Goal: Information Seeking & Learning: Compare options

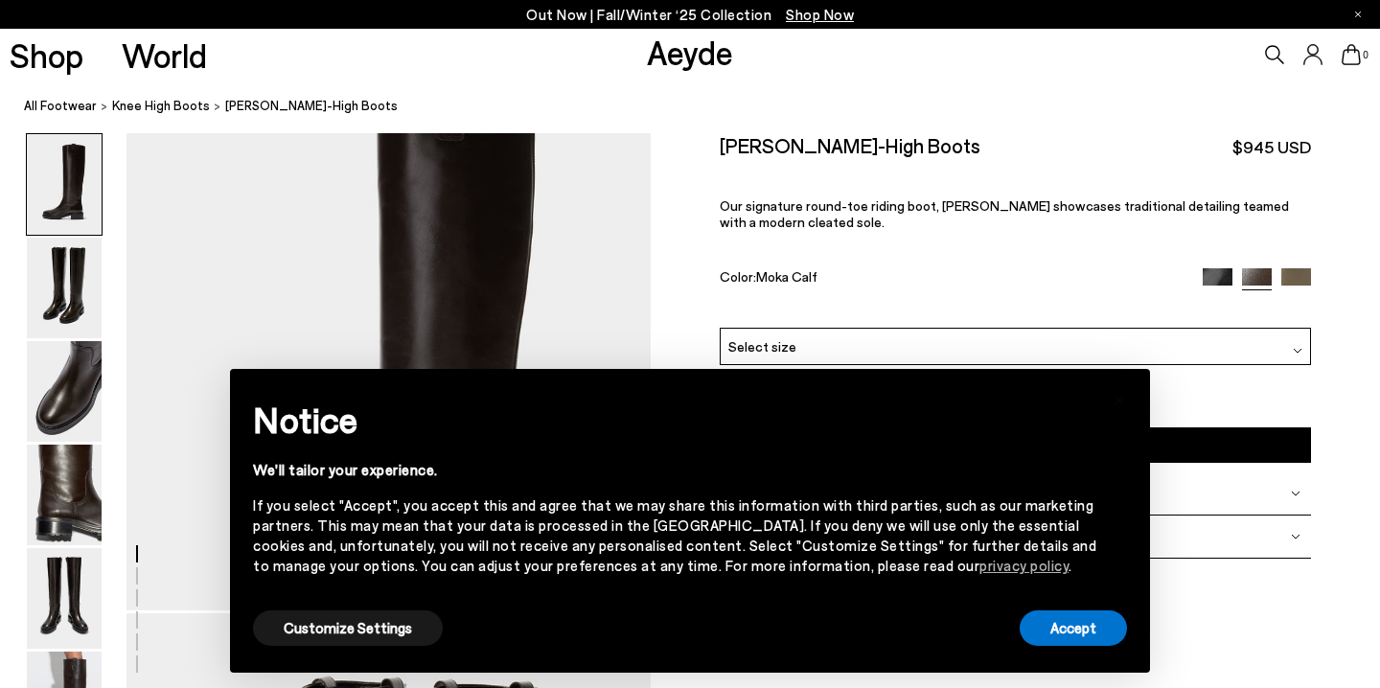
scroll to position [77, 0]
click at [1058, 629] on button "Accept" at bounding box center [1072, 627] width 107 height 35
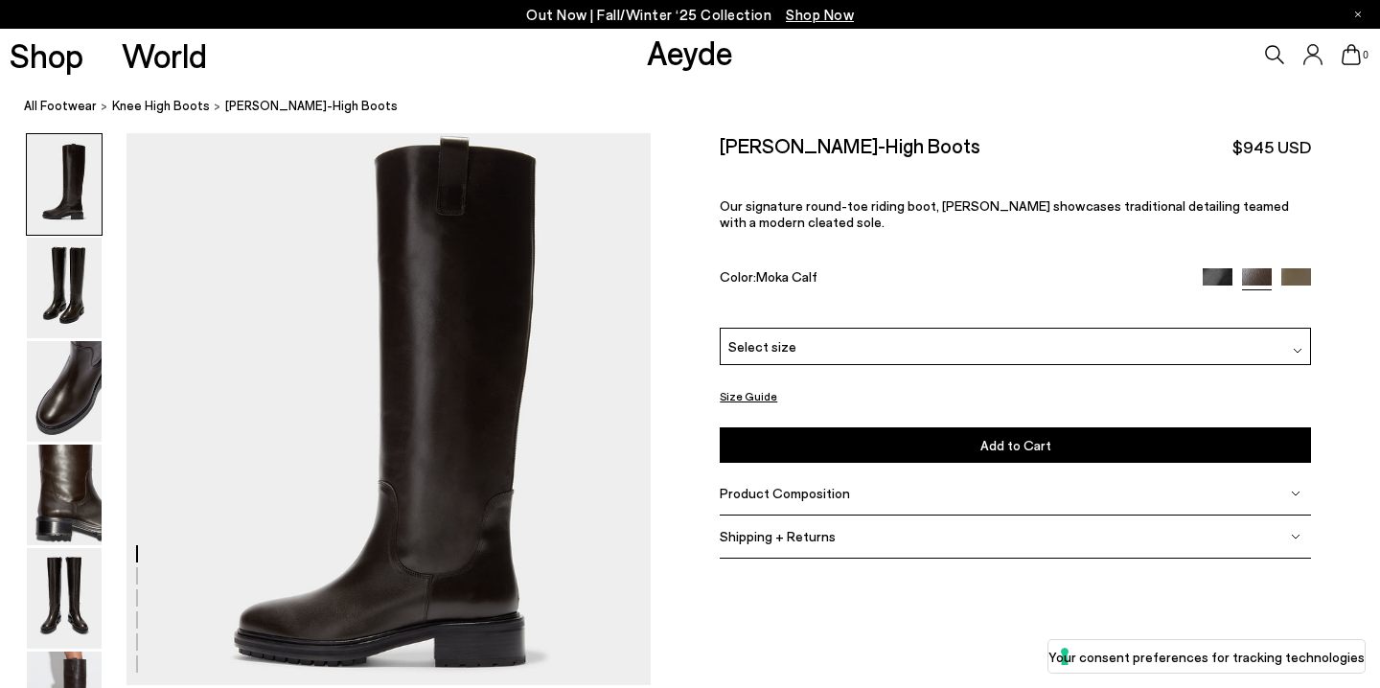
scroll to position [5, 0]
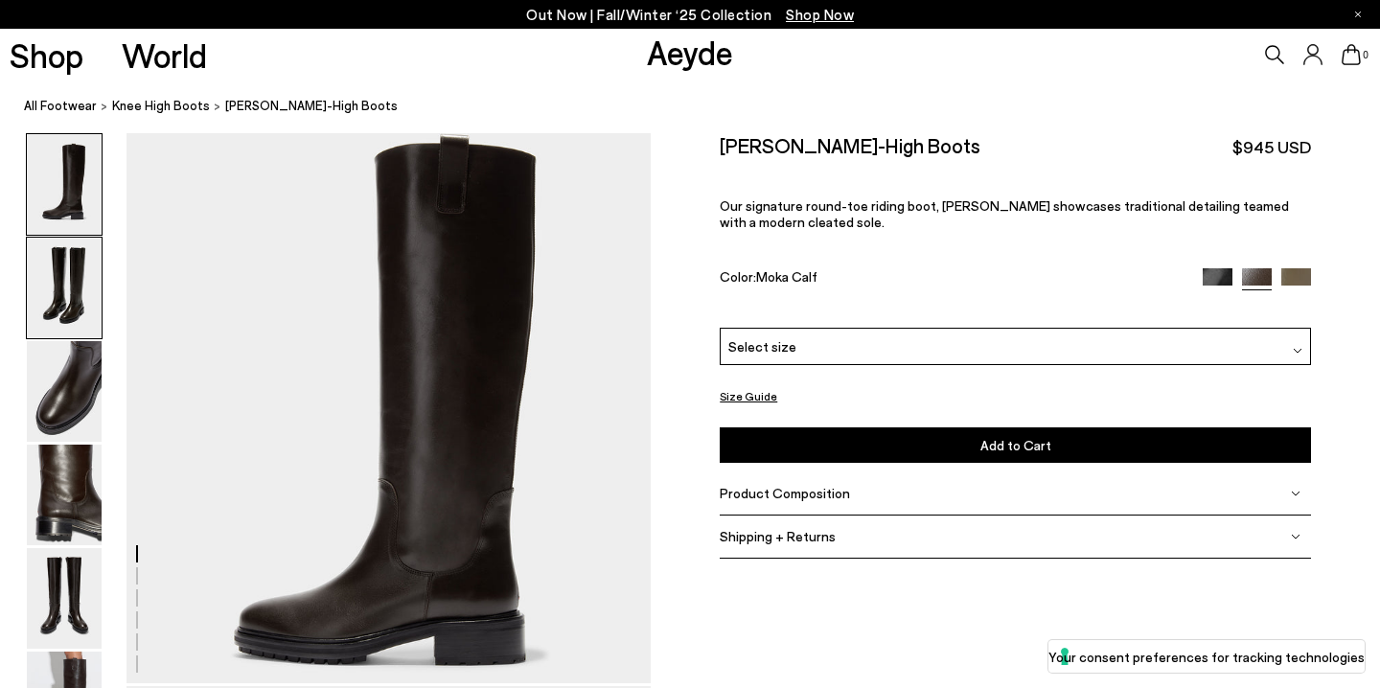
click at [76, 285] on img at bounding box center [64, 288] width 75 height 101
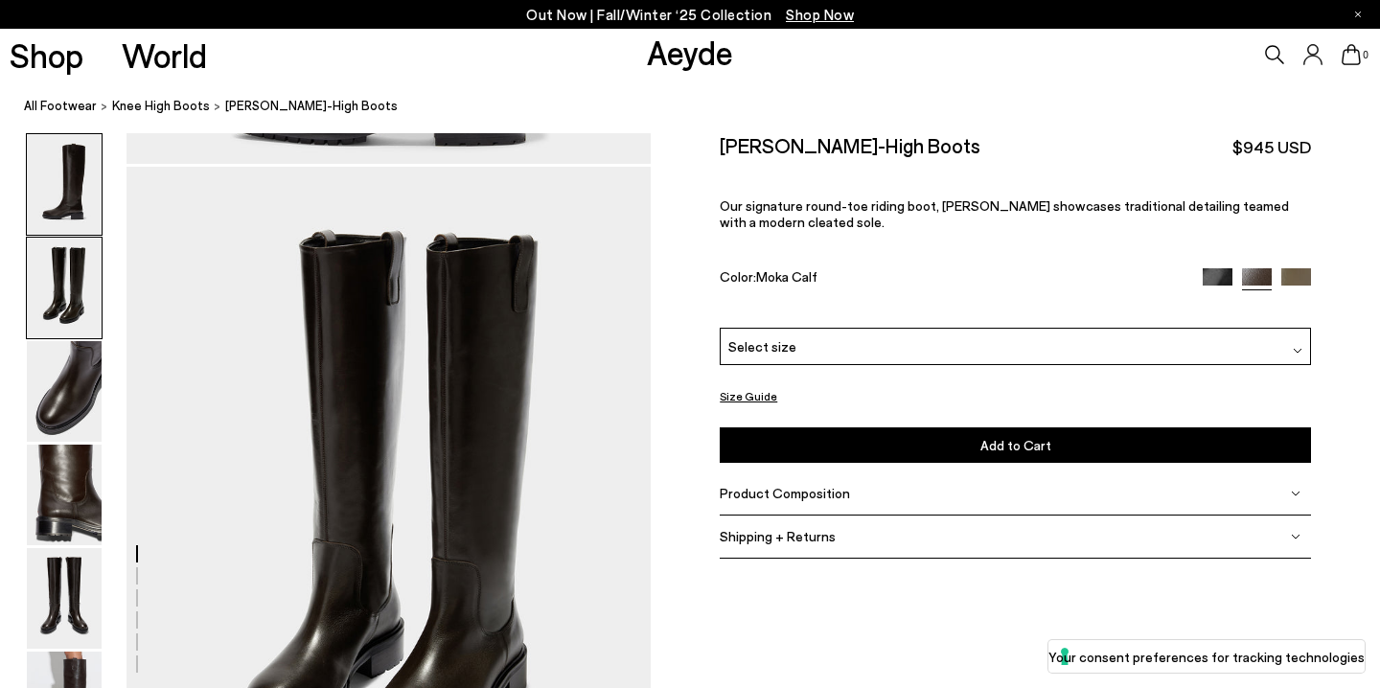
scroll to position [559, 0]
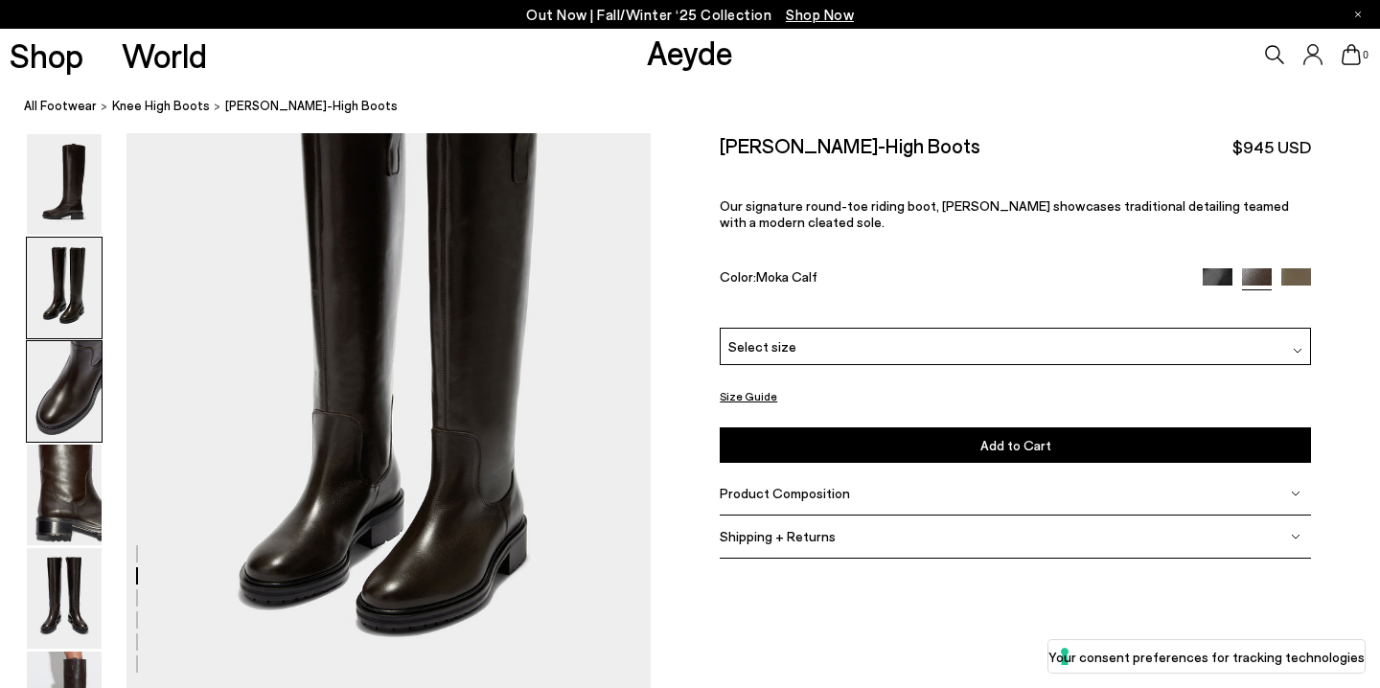
click at [72, 369] on img at bounding box center [64, 391] width 75 height 101
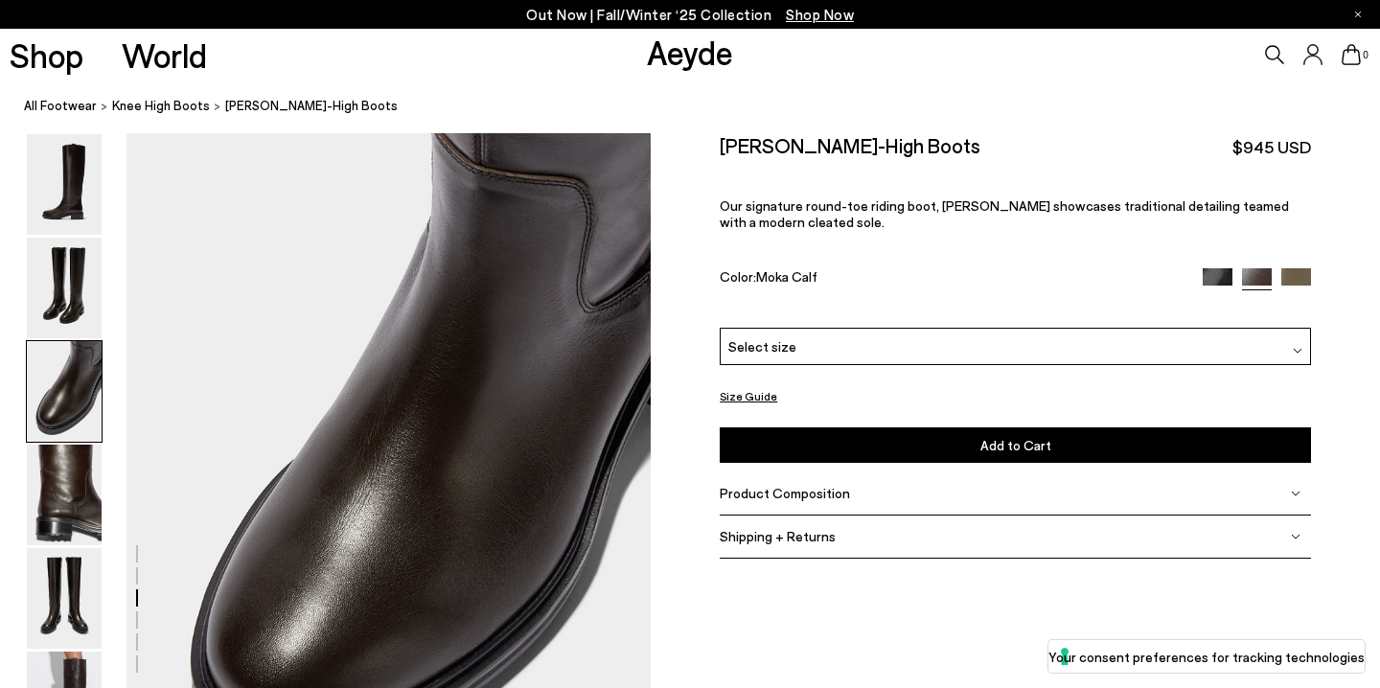
scroll to position [1262, 0]
click at [66, 462] on img at bounding box center [64, 495] width 75 height 101
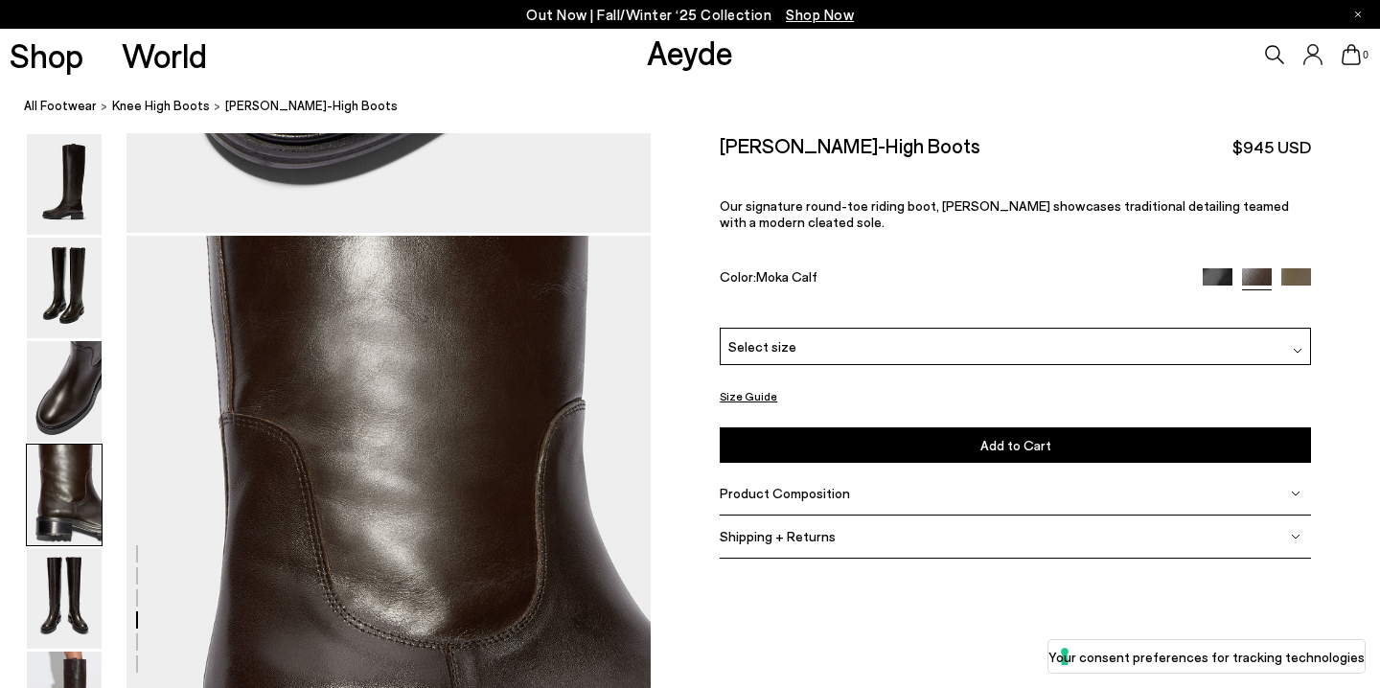
scroll to position [1963, 0]
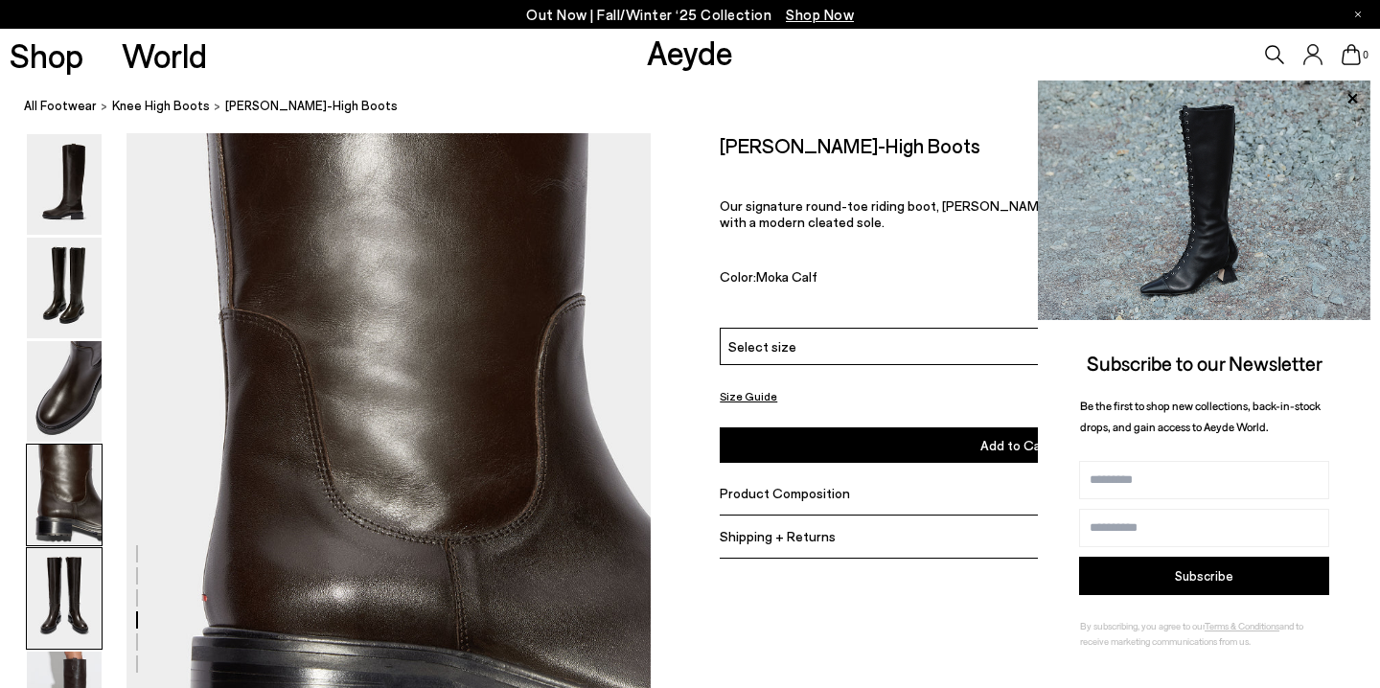
click at [70, 559] on img at bounding box center [64, 598] width 75 height 101
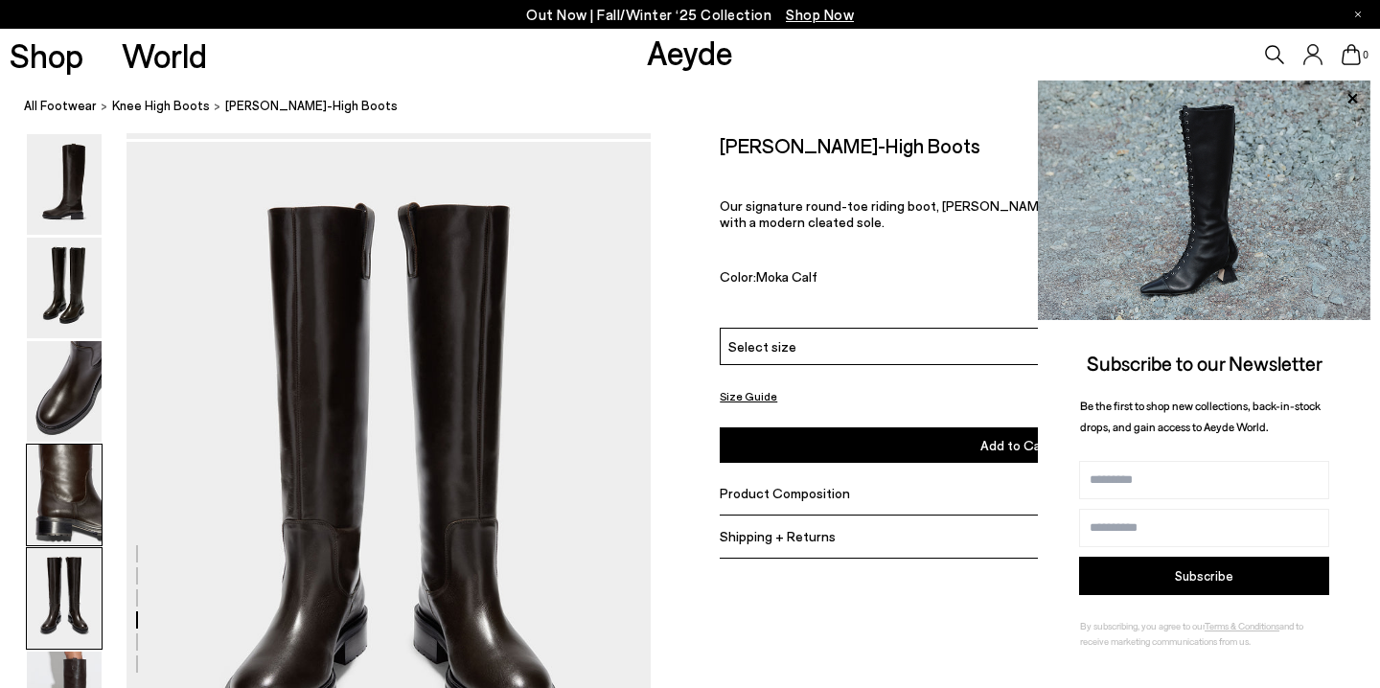
scroll to position [2665, 0]
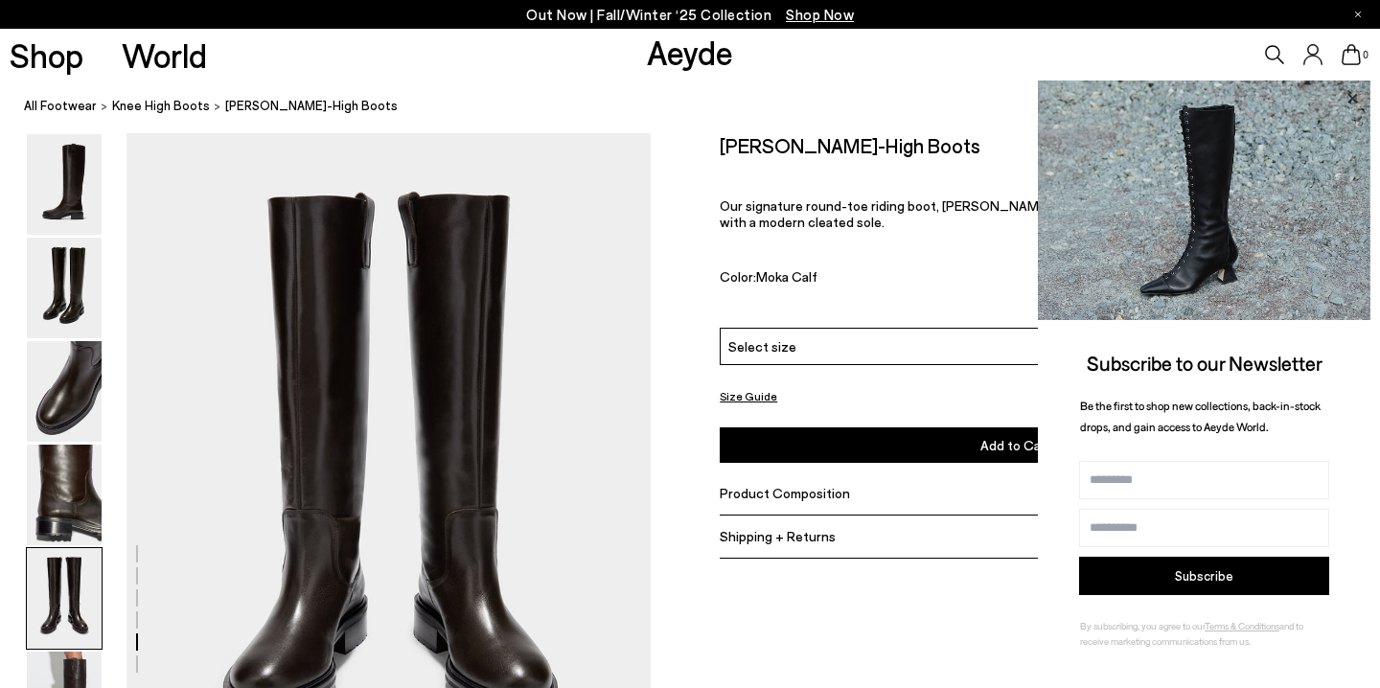
click at [1356, 92] on icon at bounding box center [1351, 98] width 25 height 25
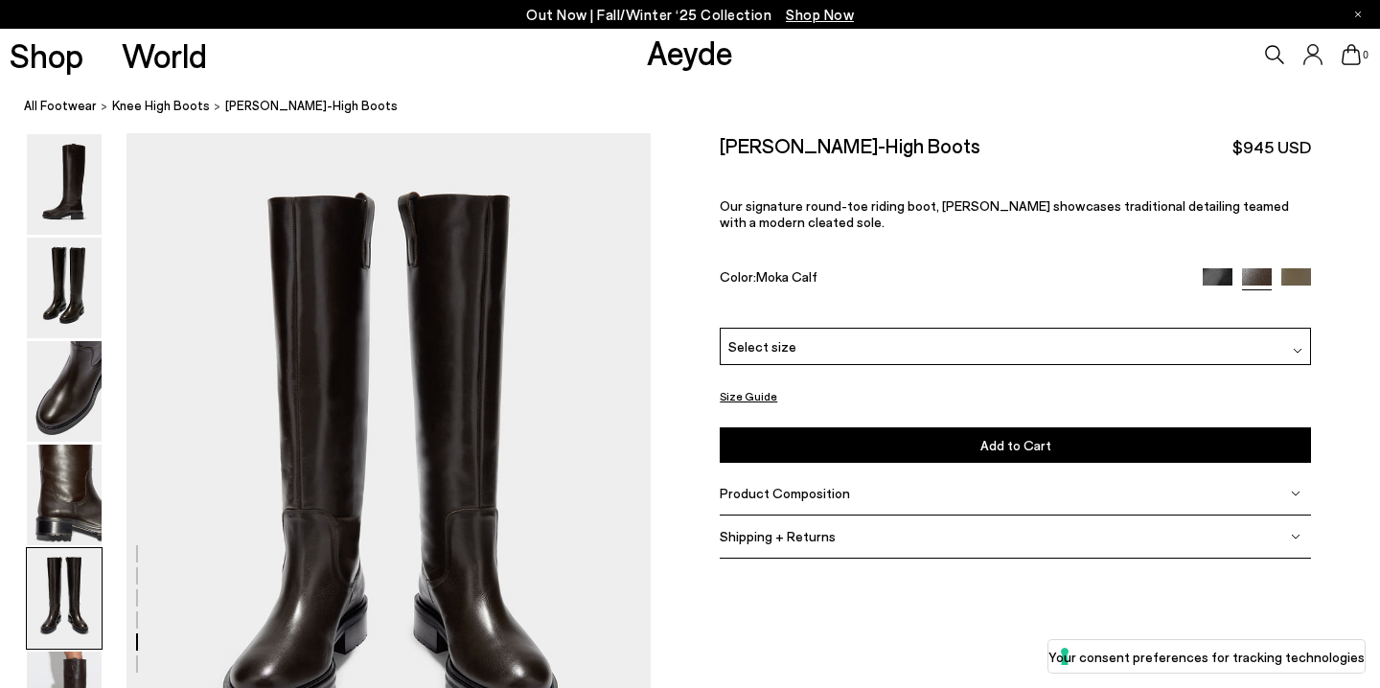
click at [1204, 282] on img at bounding box center [1217, 282] width 30 height 30
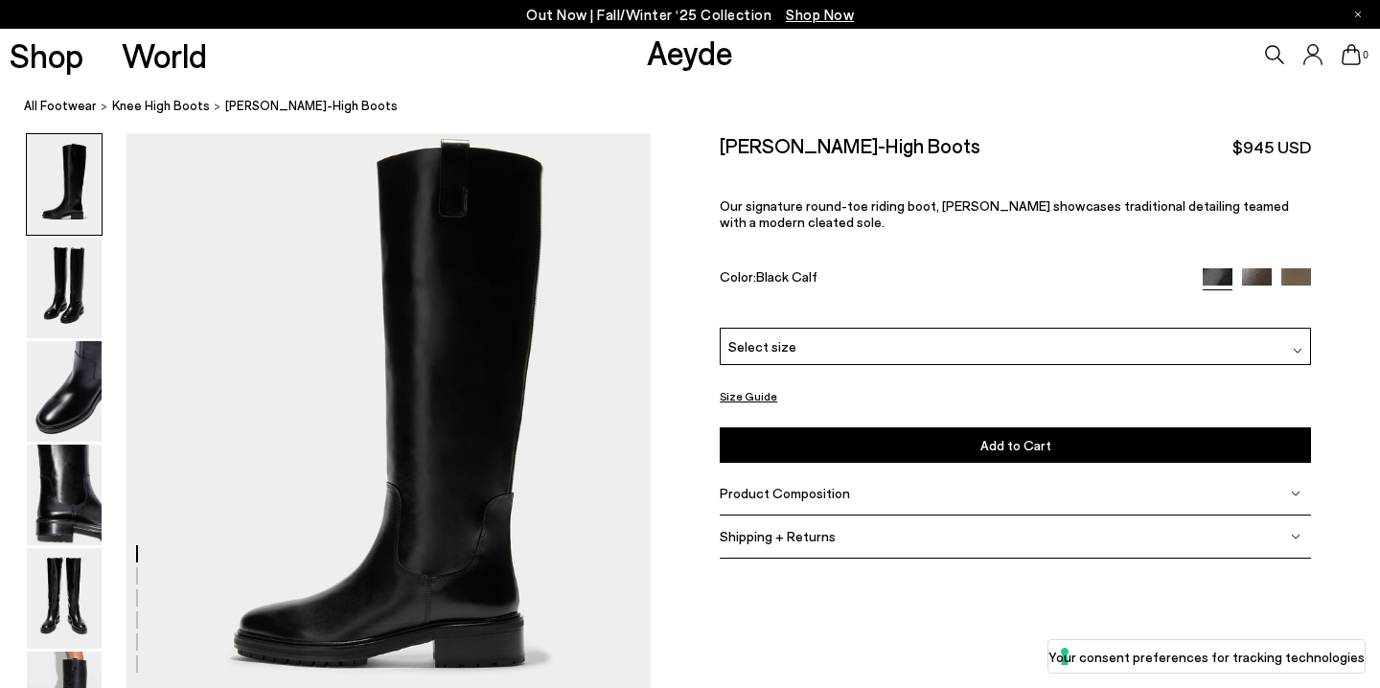
click at [1259, 275] on img at bounding box center [1257, 283] width 30 height 30
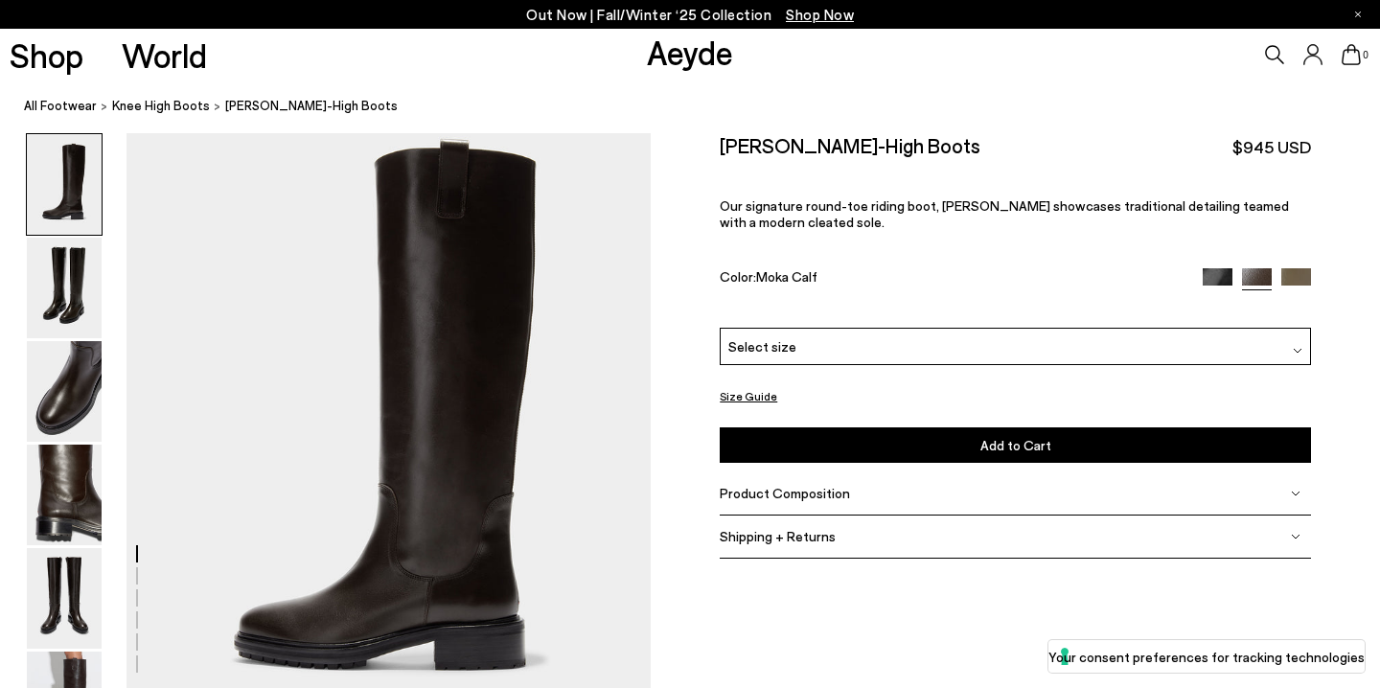
click at [1304, 270] on img at bounding box center [1296, 283] width 30 height 30
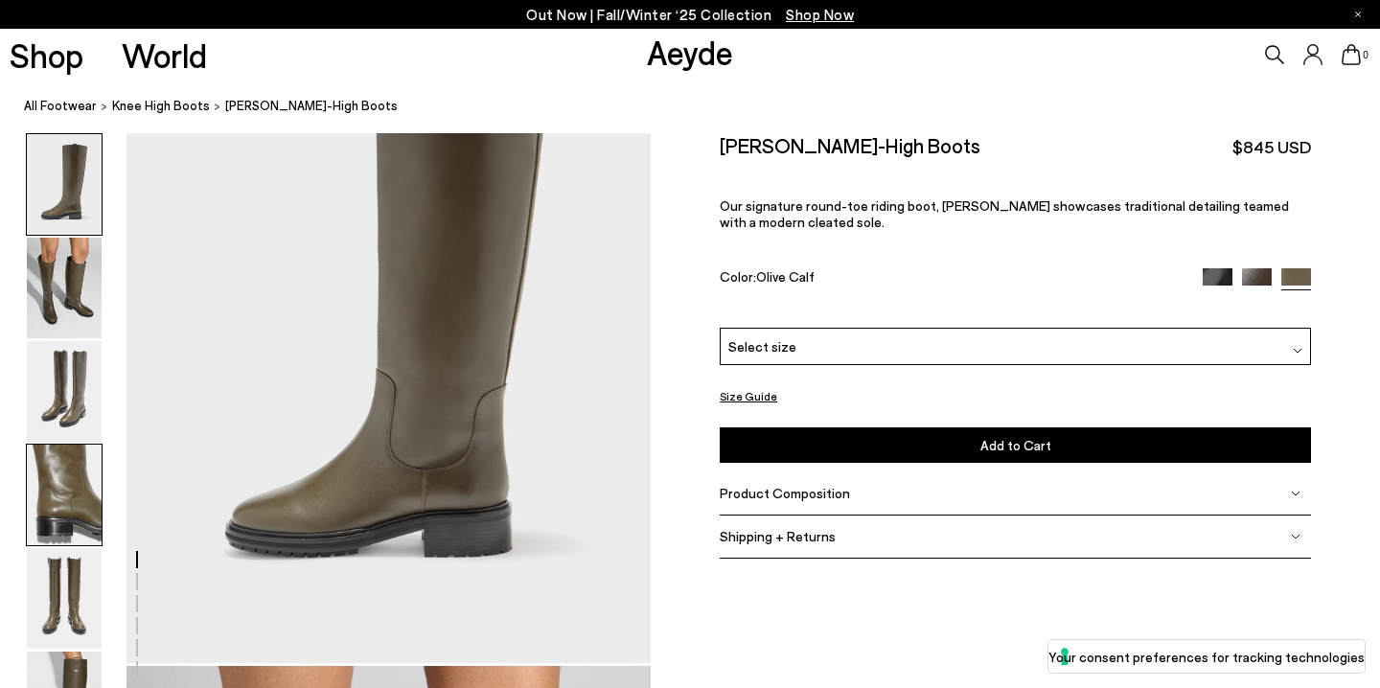
click at [74, 511] on img at bounding box center [64, 495] width 75 height 101
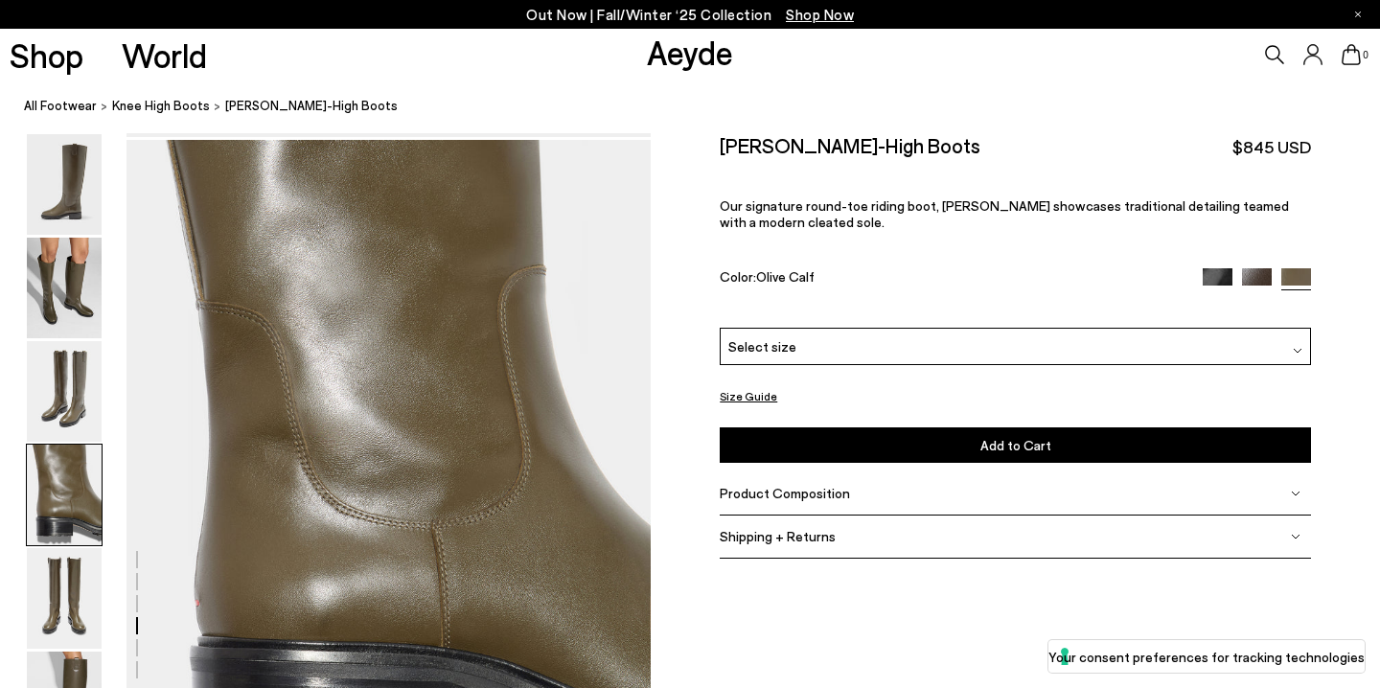
scroll to position [2108, 0]
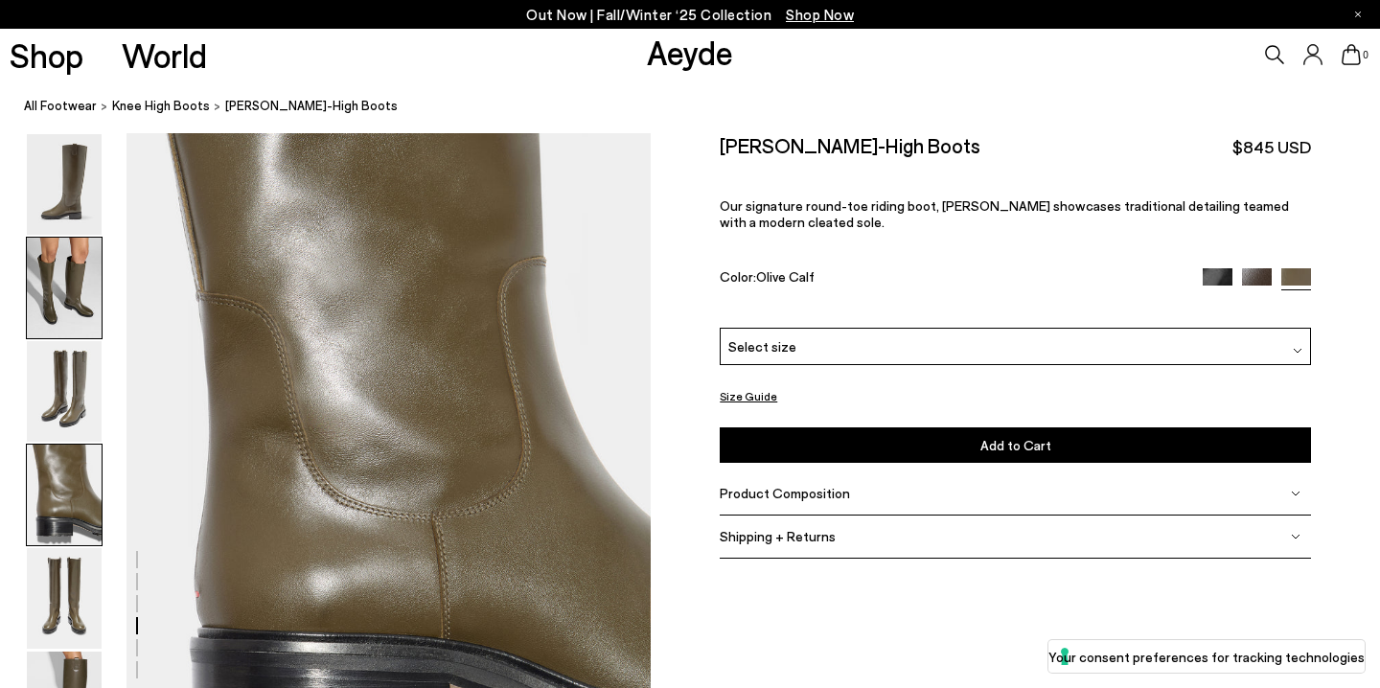
click at [59, 270] on img at bounding box center [64, 288] width 75 height 101
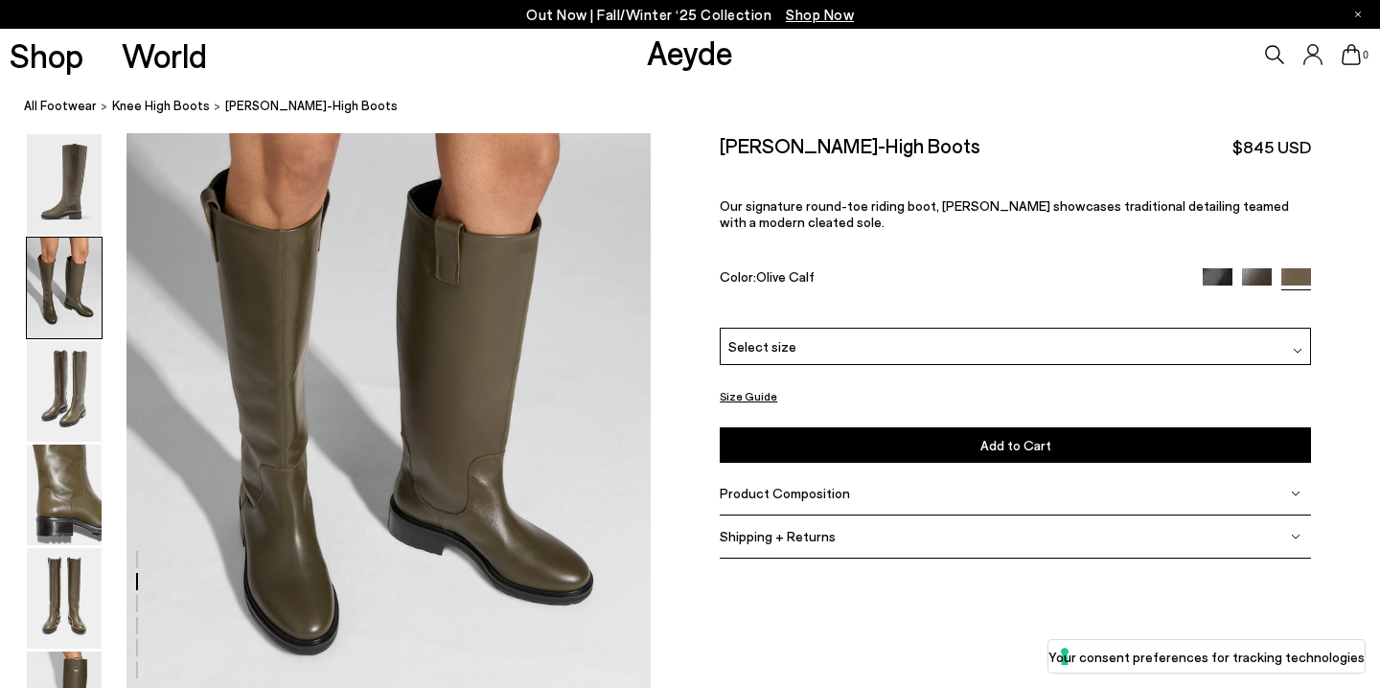
scroll to position [704, 0]
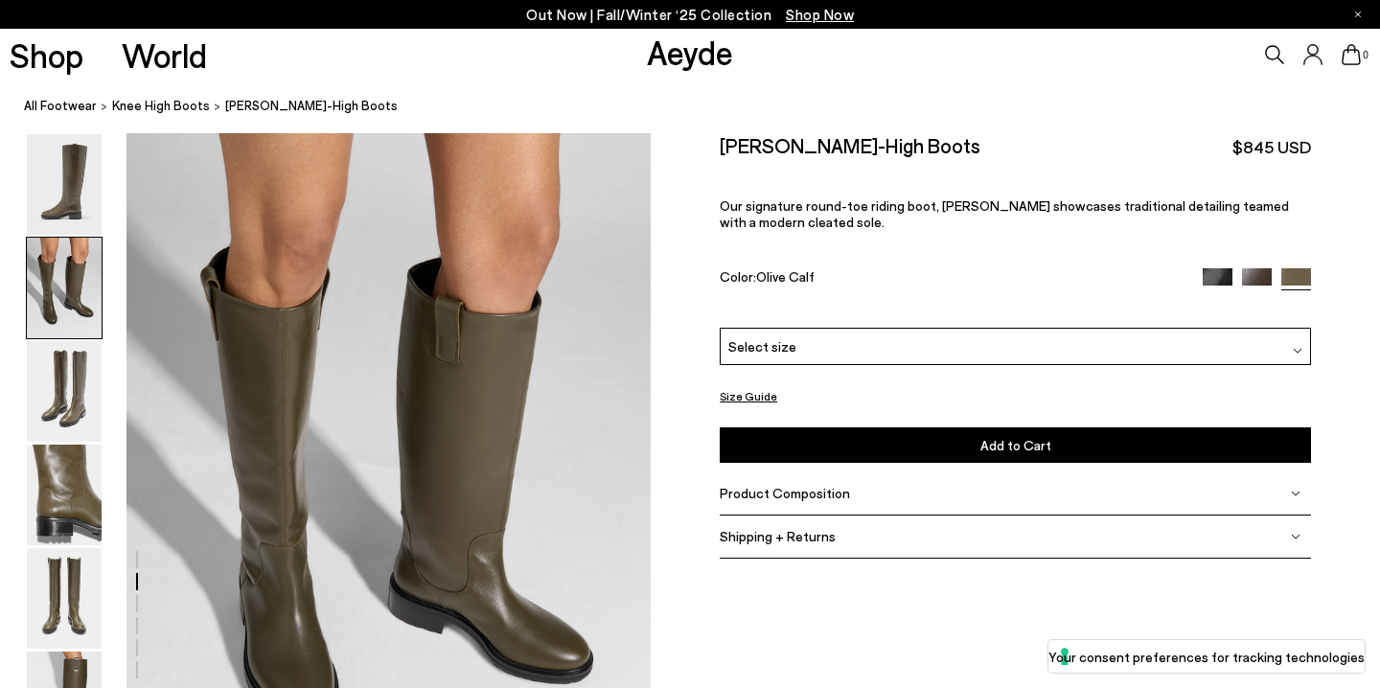
click at [1262, 276] on img at bounding box center [1257, 282] width 30 height 30
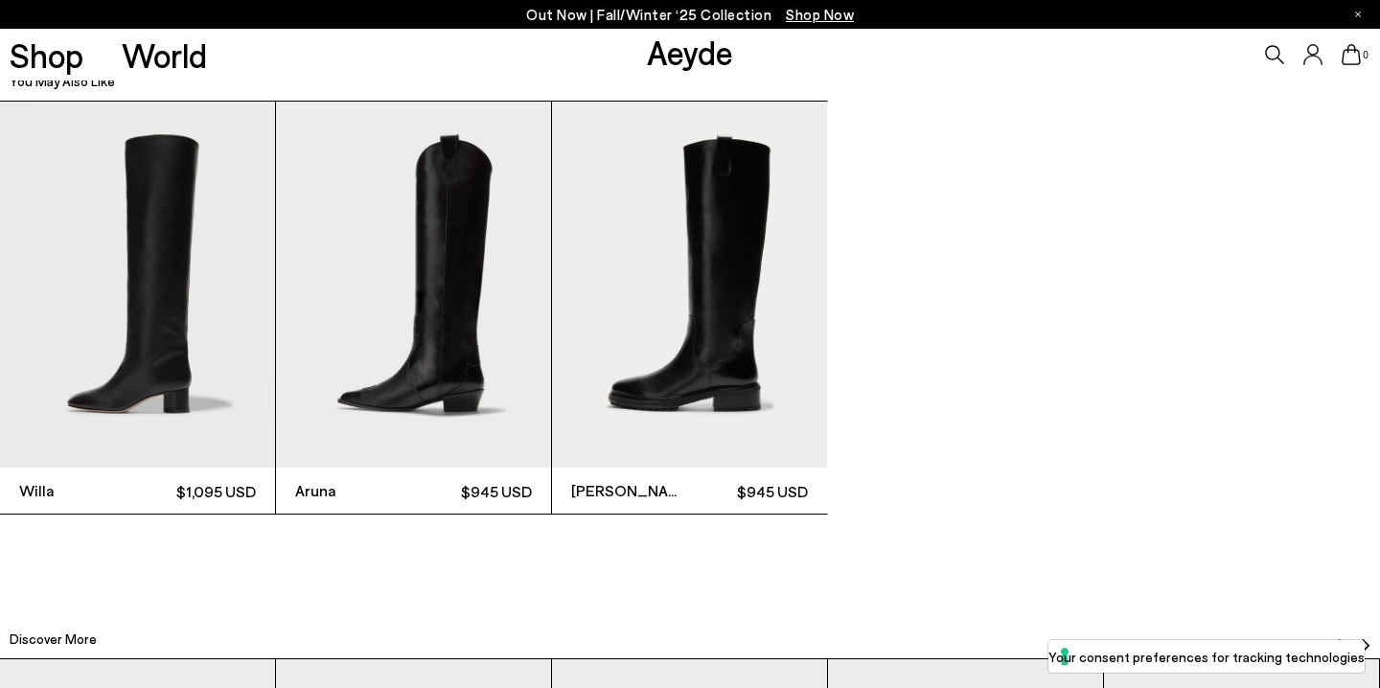
scroll to position [4290, 0]
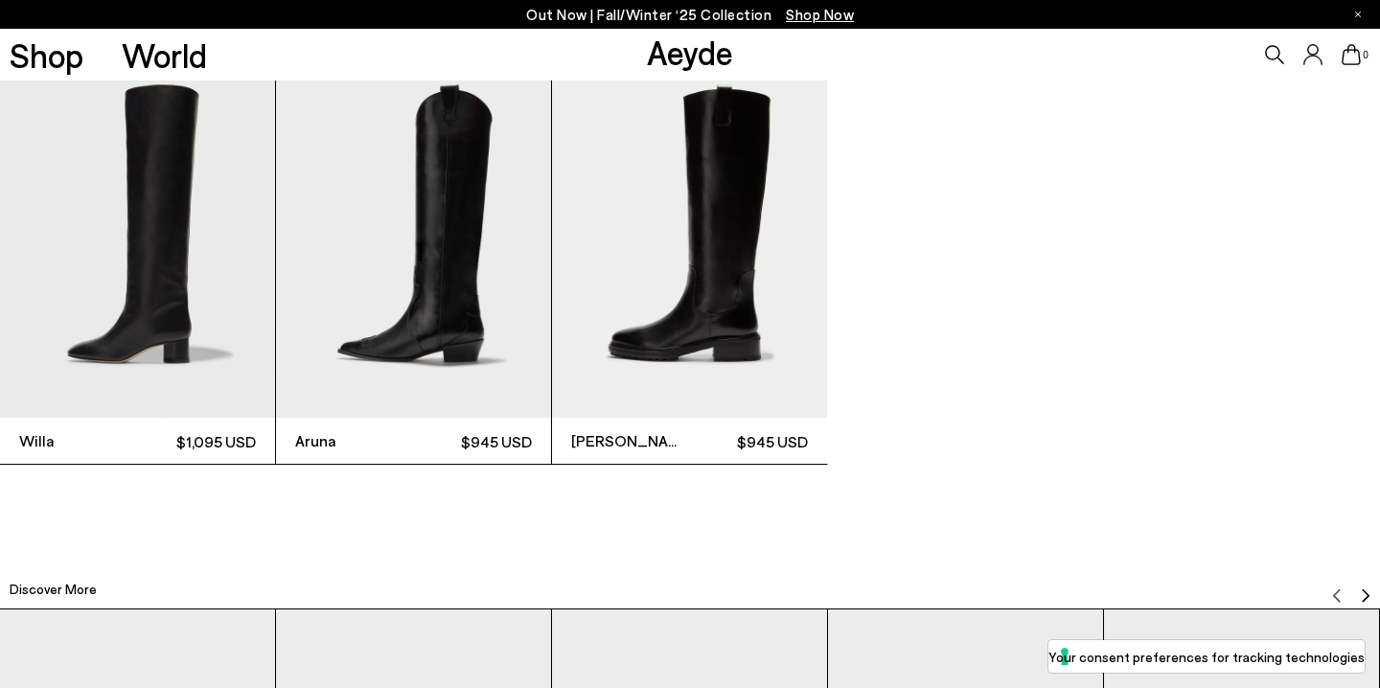
click at [762, 324] on img "3 / 3" at bounding box center [689, 235] width 275 height 367
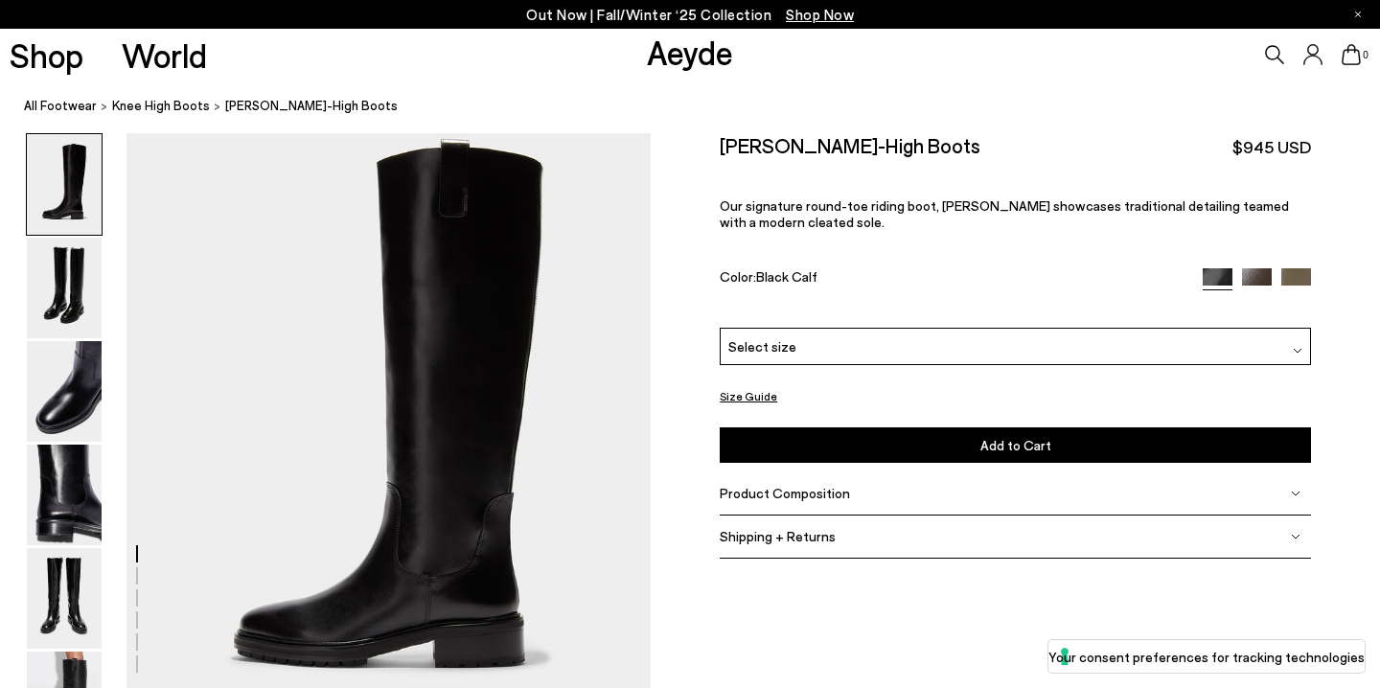
click at [1258, 276] on img at bounding box center [1257, 283] width 30 height 30
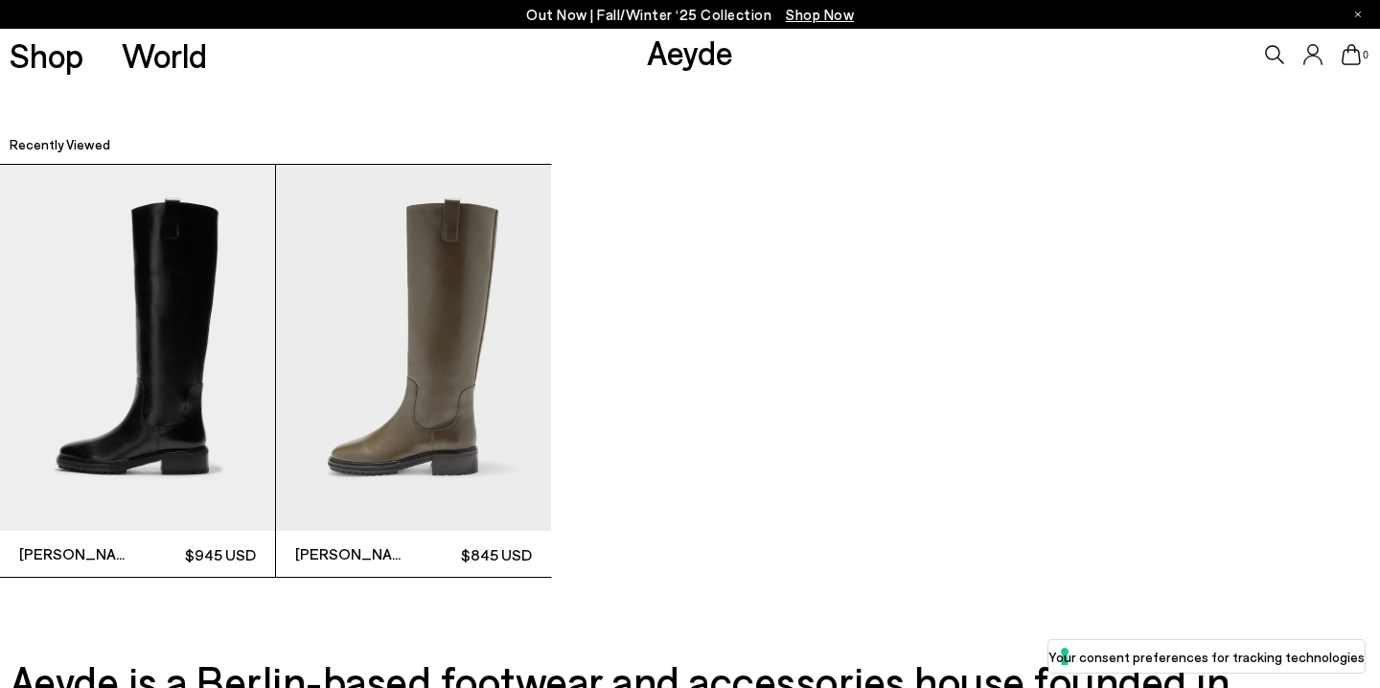
scroll to position [5300, 0]
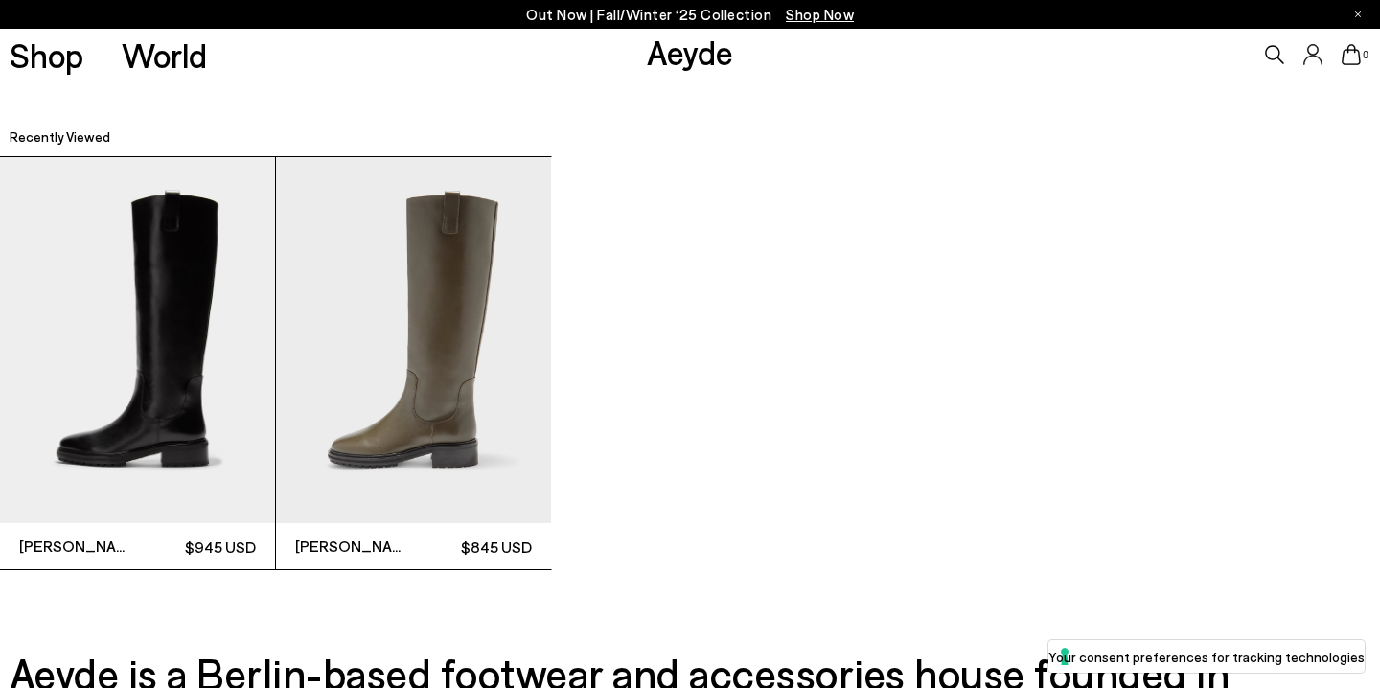
click at [184, 421] on img "1 / 2" at bounding box center [137, 340] width 275 height 367
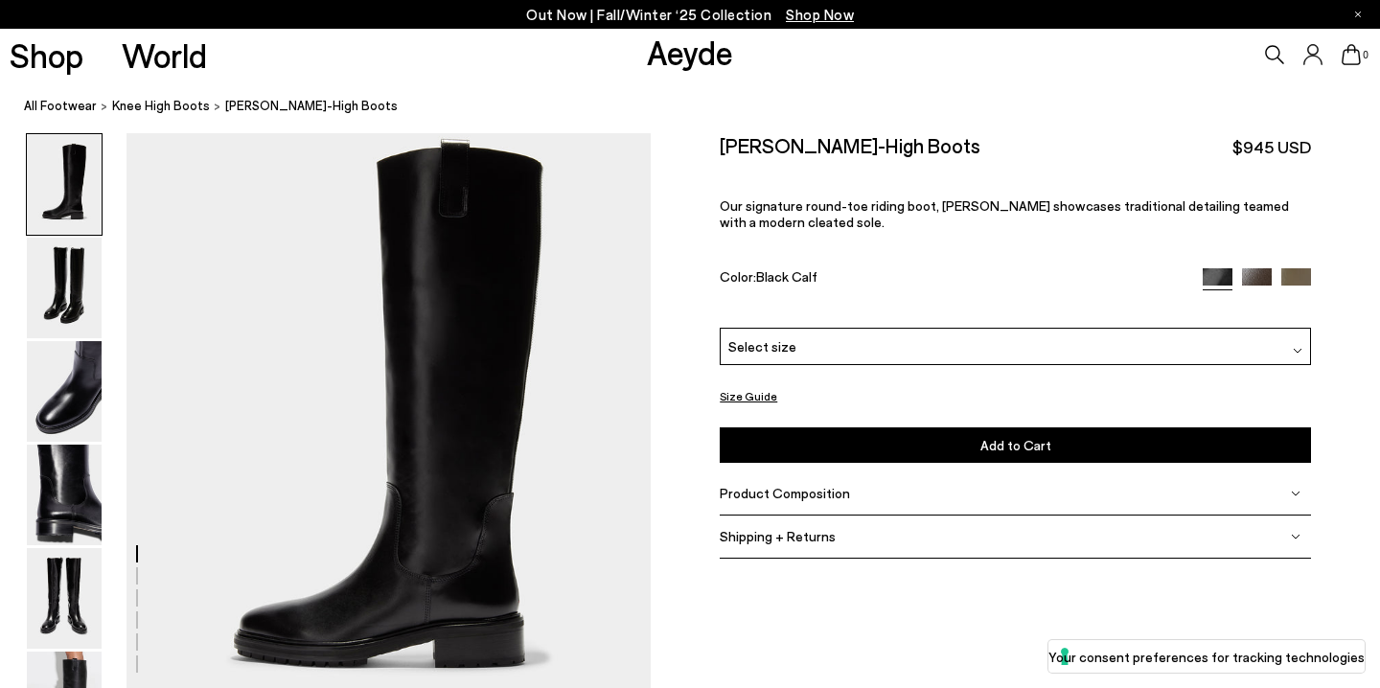
click at [1258, 270] on img at bounding box center [1257, 283] width 30 height 30
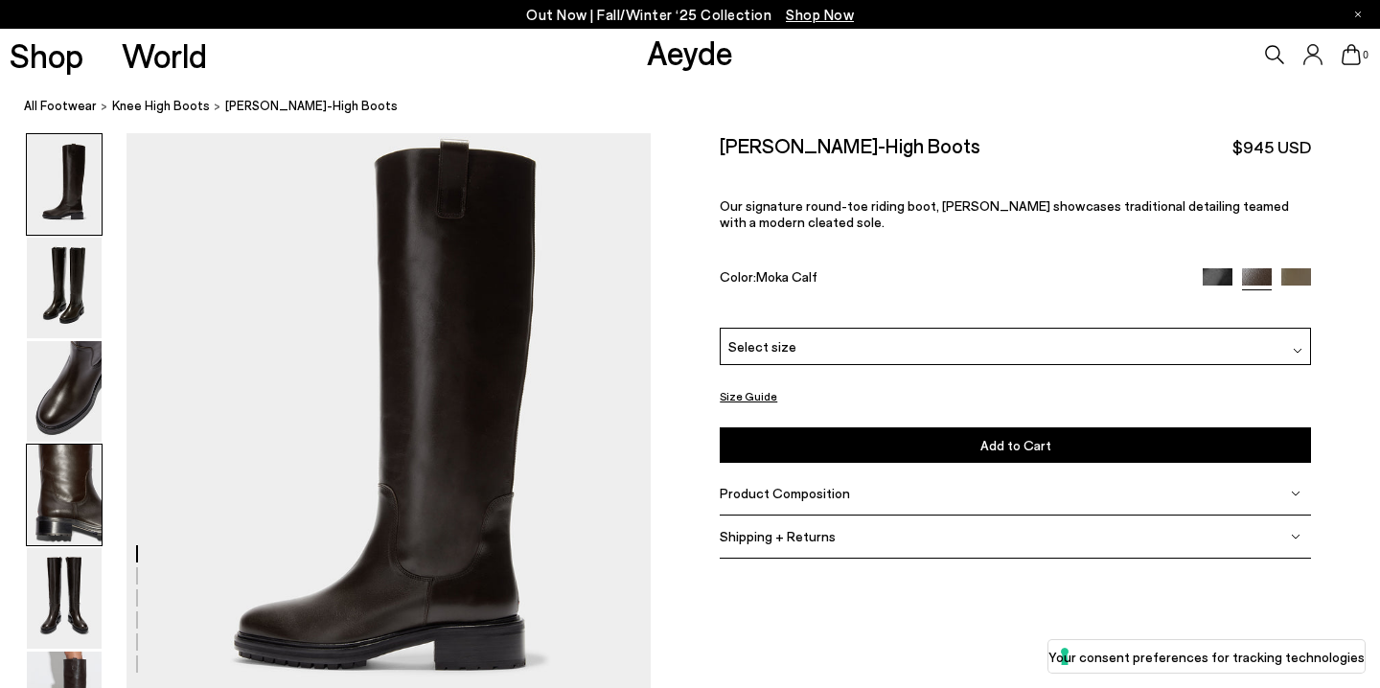
click at [57, 515] on img at bounding box center [64, 495] width 75 height 101
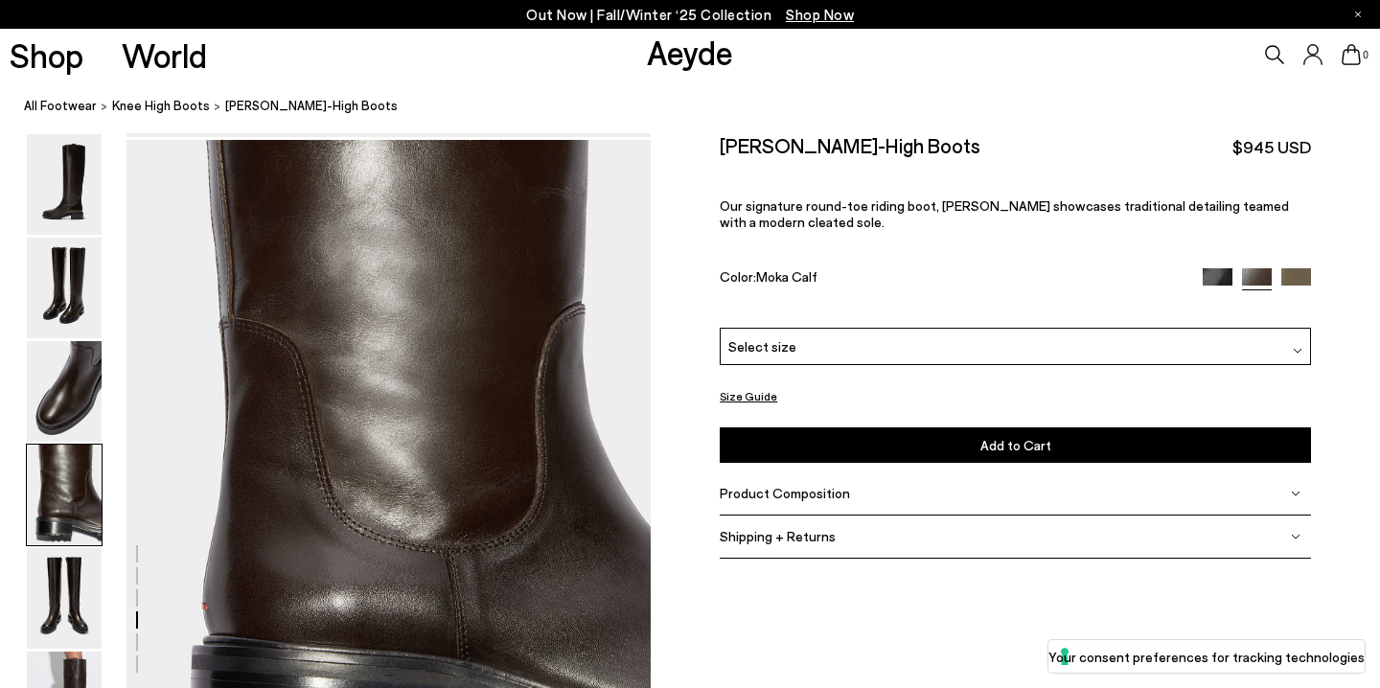
scroll to position [1963, 0]
